Goal: Task Accomplishment & Management: Complete application form

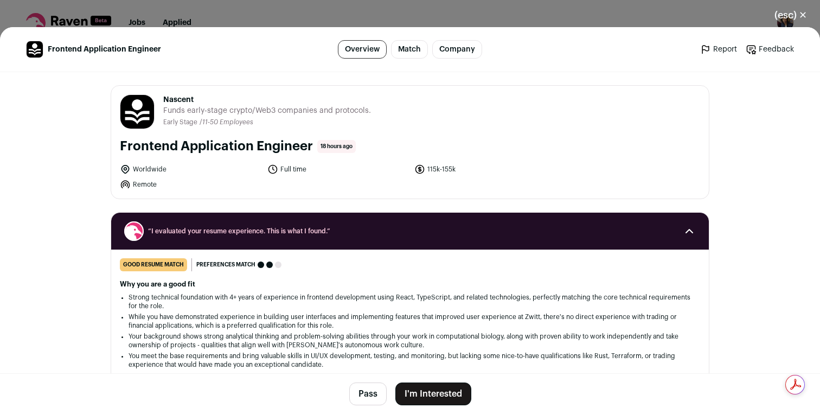
click at [430, 398] on button "I'm Interested" at bounding box center [433, 393] width 76 height 23
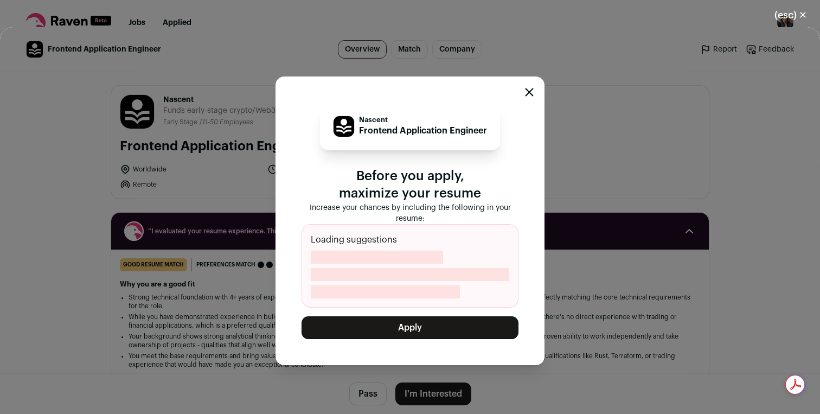
click at [409, 329] on button "Apply" at bounding box center [409, 327] width 217 height 23
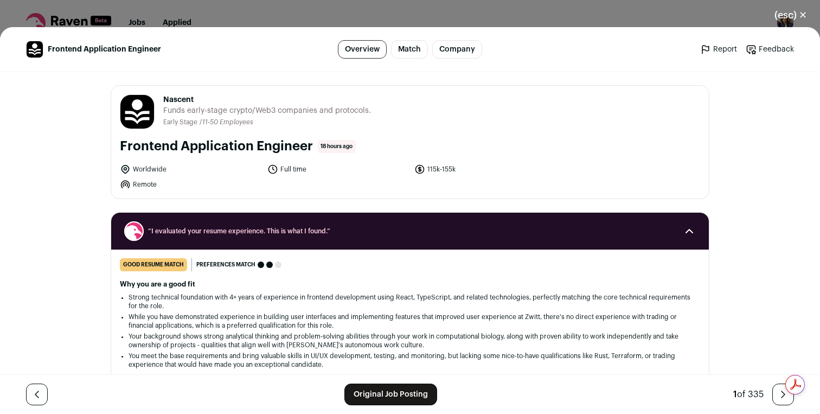
click at [405, 12] on div "(esc) ✕ Frontend Application Engineer Overview Match Company Report Feedback Re…" at bounding box center [410, 207] width 820 height 414
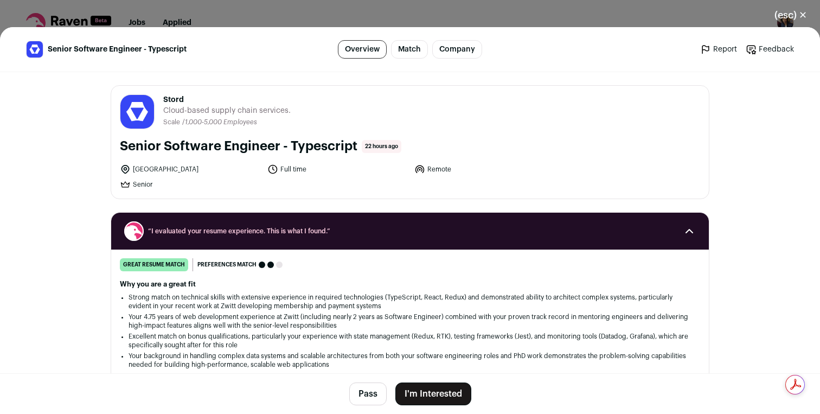
click at [449, 385] on button "I'm Interested" at bounding box center [433, 393] width 76 height 23
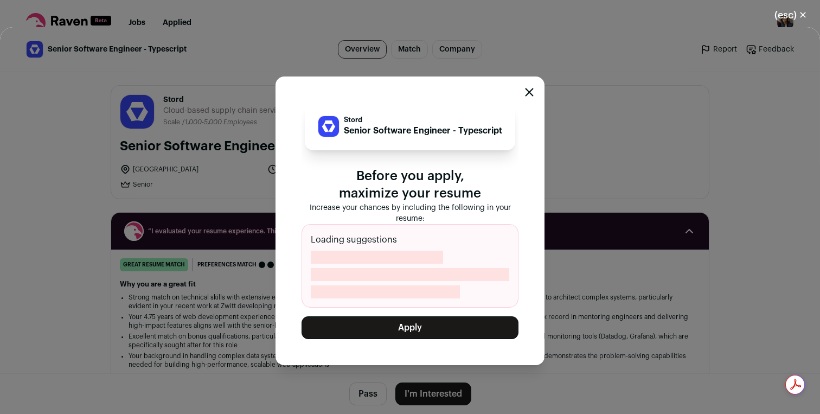
click at [435, 325] on button "Apply" at bounding box center [409, 327] width 217 height 23
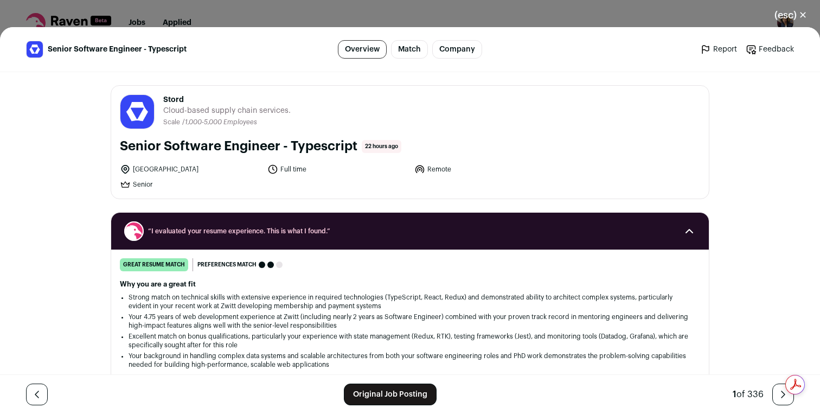
click at [458, 17] on div "(esc) ✕ Senior Software Engineer - Typescript Overview Match Company Report Fee…" at bounding box center [410, 207] width 820 height 414
